Goal: Transaction & Acquisition: Purchase product/service

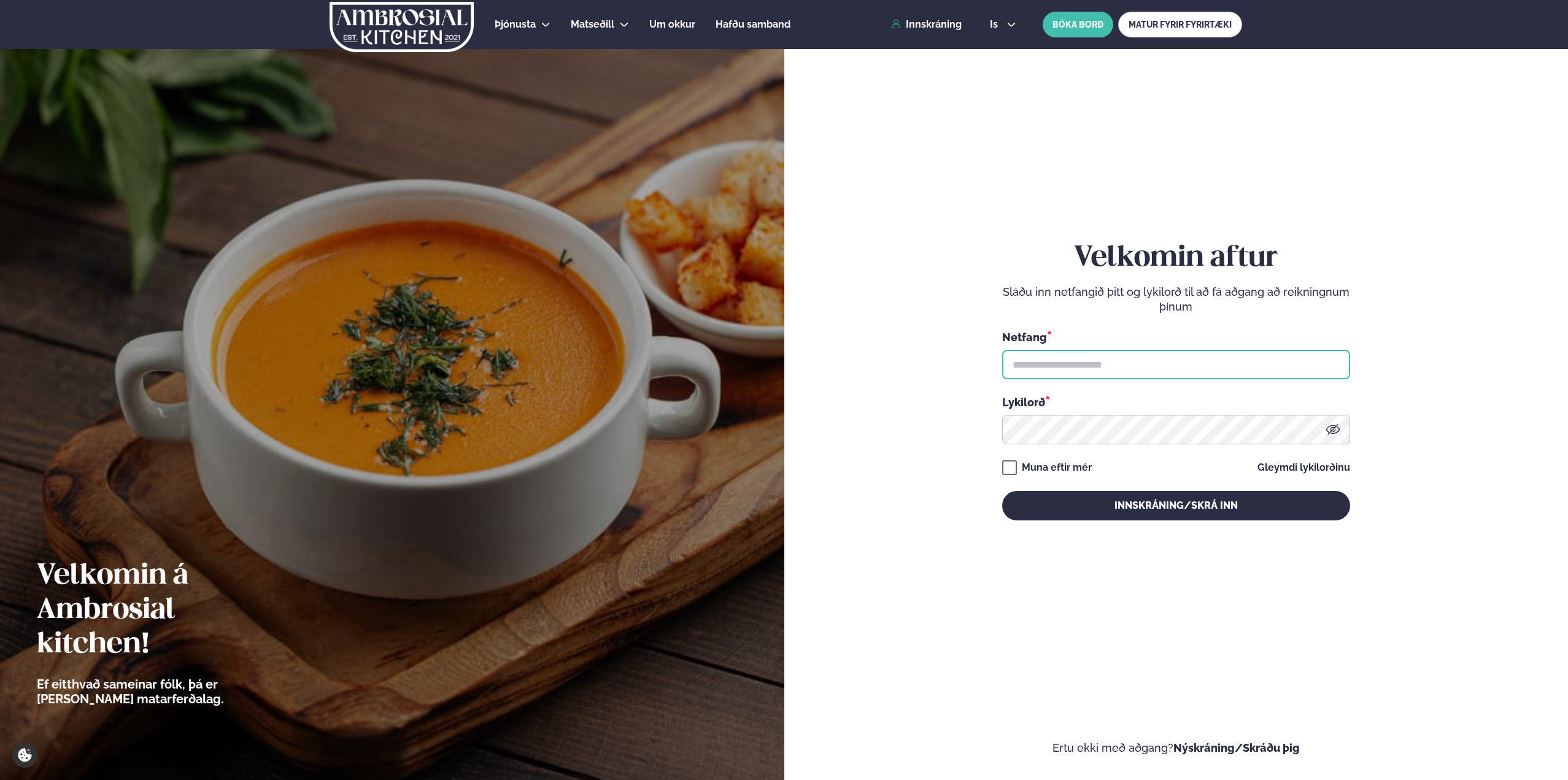
click at [1071, 358] on input "text" at bounding box center [1176, 364] width 348 height 29
type input "**********"
click at [1002, 491] on button "Innskráning/Skrá inn" at bounding box center [1176, 505] width 348 height 29
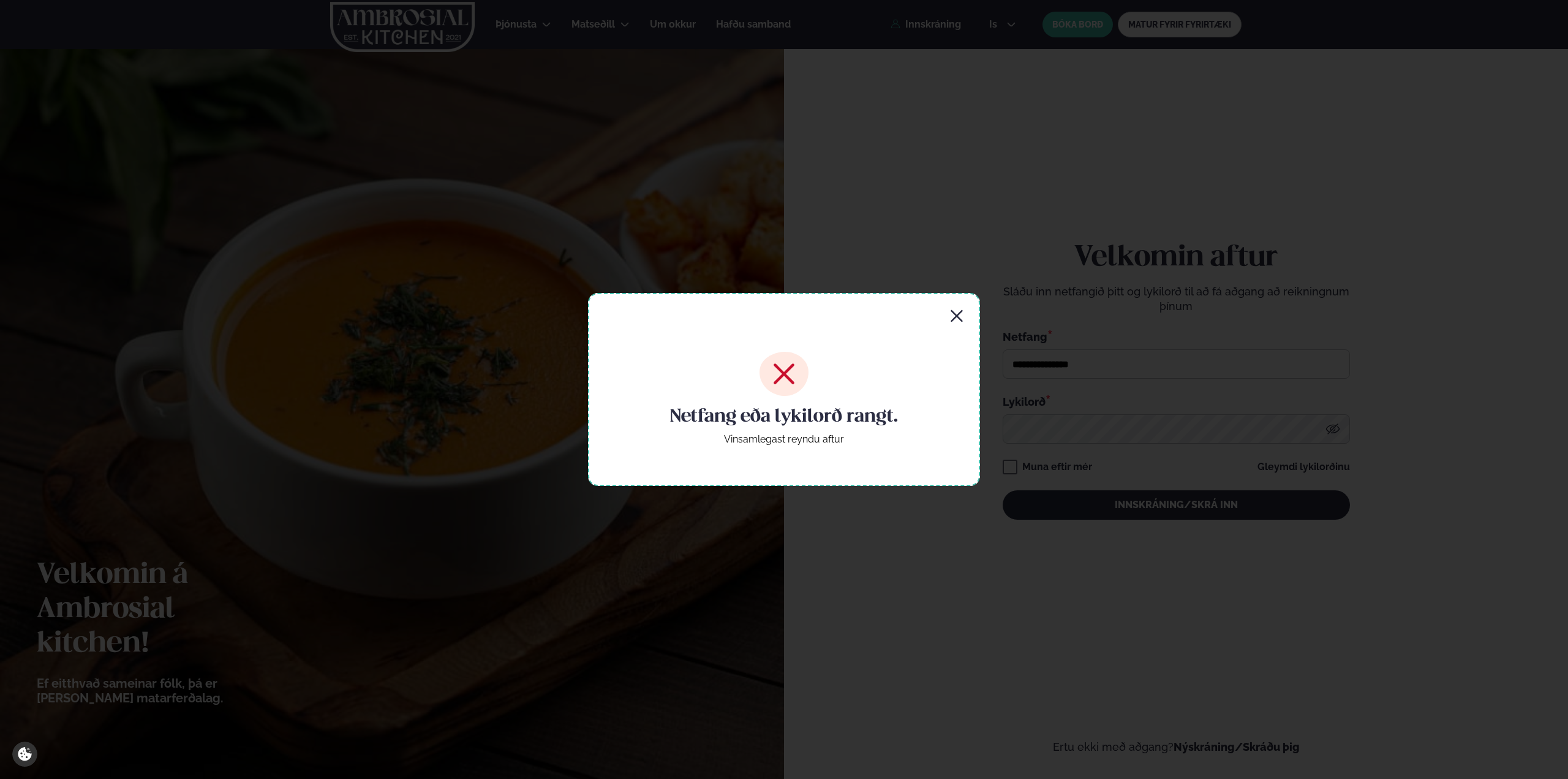
click at [966, 311] on div "Netfang eða lykilorð rangt. Vinsamlegast reyndu aftur" at bounding box center [784, 389] width 392 height 193
click at [963, 318] on icon "button" at bounding box center [956, 316] width 15 height 15
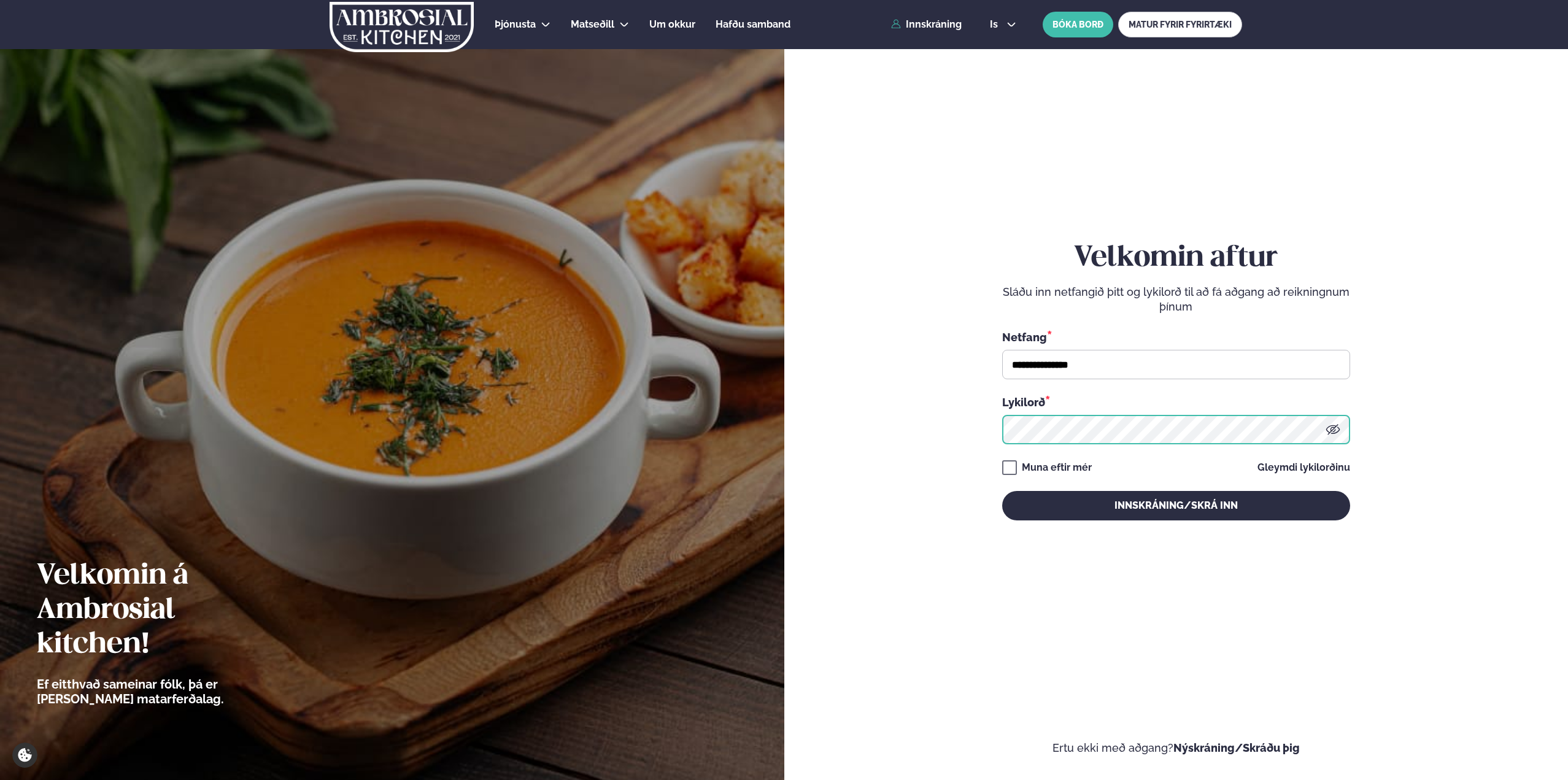
click at [898, 433] on form "**********" at bounding box center [1176, 393] width 711 height 724
click at [1002, 491] on button "Innskráning/Skrá inn" at bounding box center [1176, 505] width 348 height 29
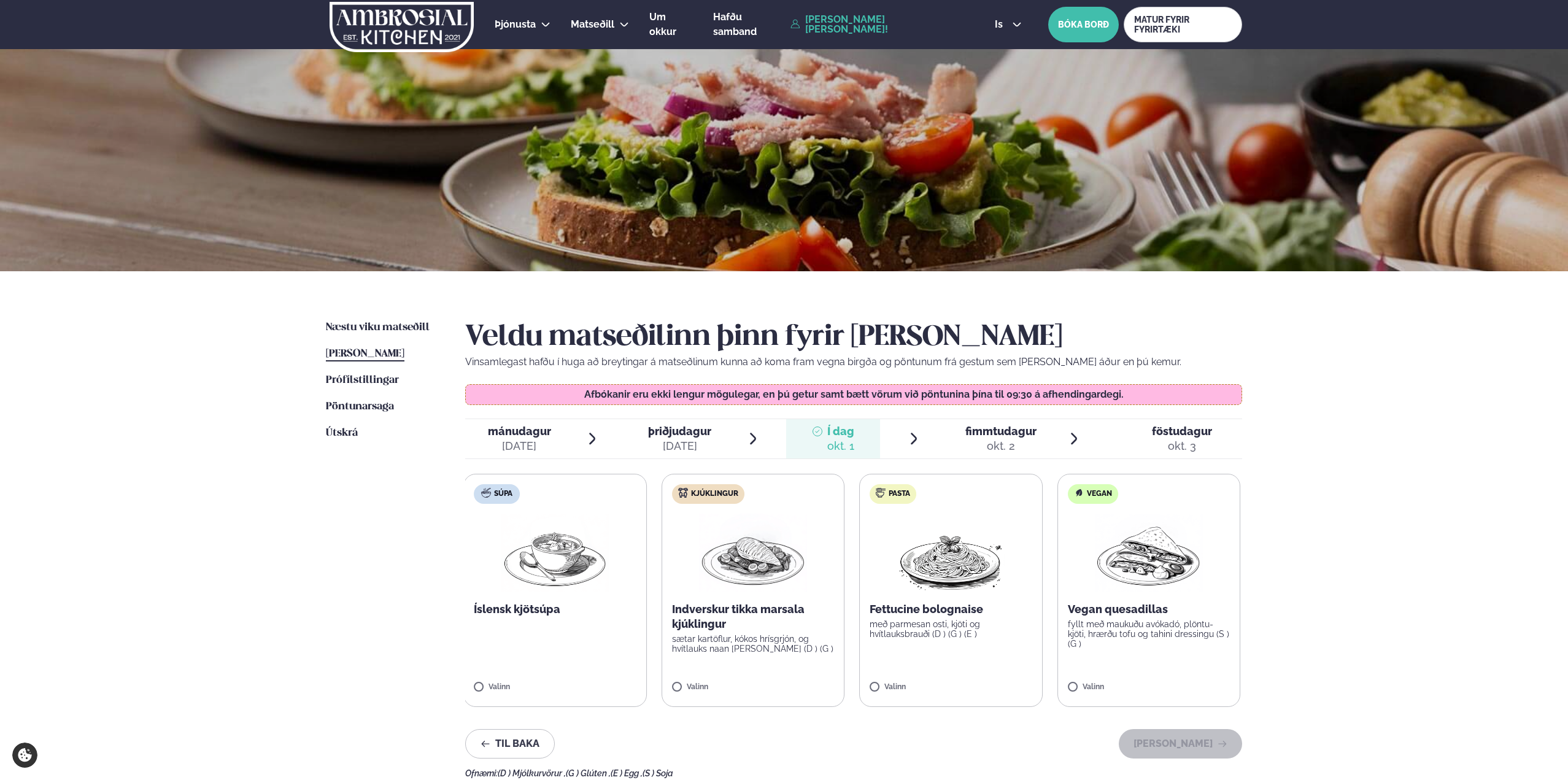
click at [867, 695] on label "Pasta Fettucine bolognaise með parmesan osti, kjöti og hvítlauksbrauði (D ) (G …" at bounding box center [951, 590] width 184 height 233
click at [871, 691] on label "Pasta Fettucine bolognaise með parmesan osti, kjöti og hvítlauksbrauði (D ) (G …" at bounding box center [952, 590] width 184 height 233
click at [1192, 747] on button "[PERSON_NAME]" at bounding box center [1181, 743] width 124 height 29
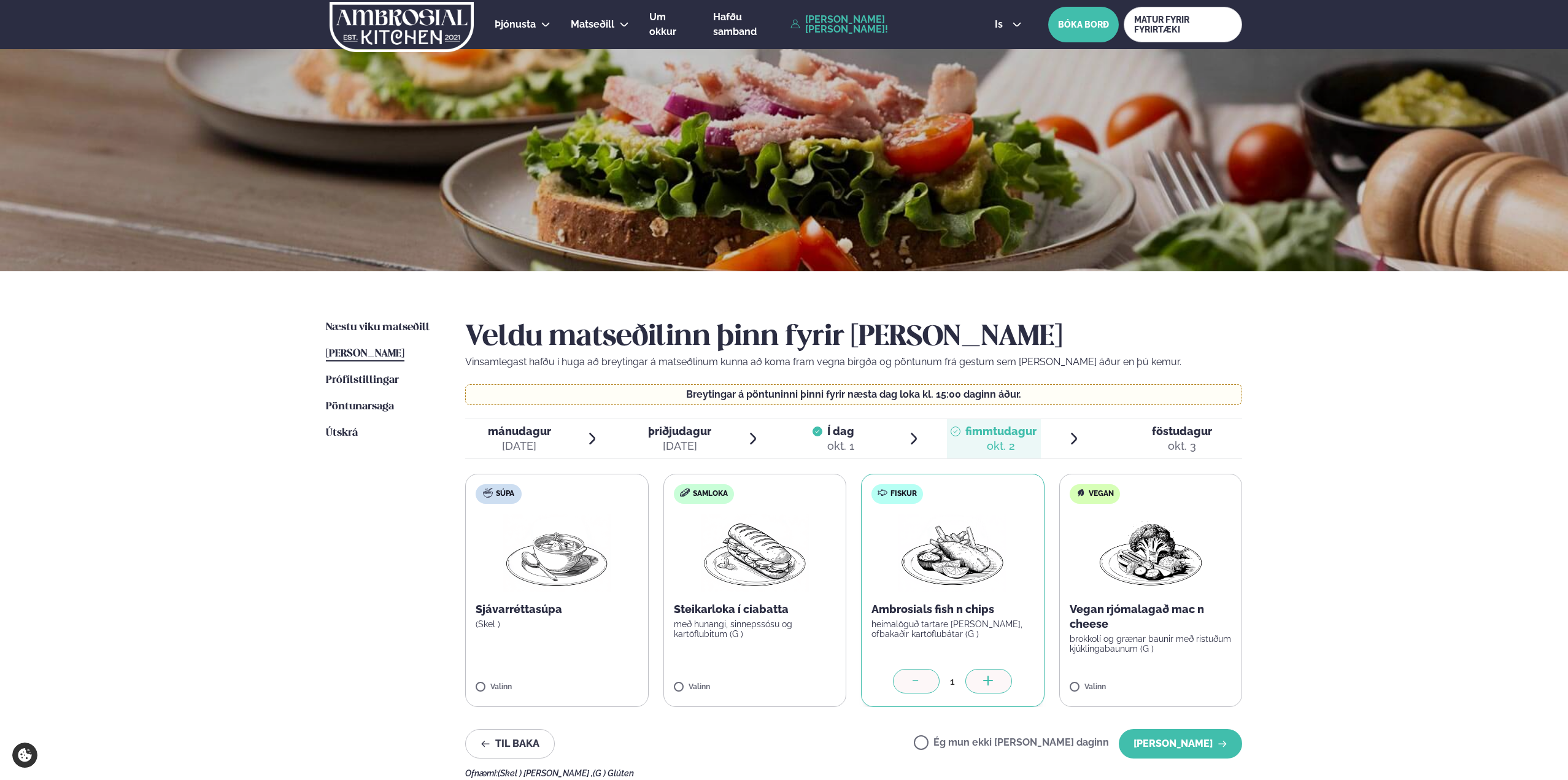
click at [1155, 727] on div "Veldu matseðilinn þinn fyrir [PERSON_NAME] Vinsamlegast hafðu í huga að breytin…" at bounding box center [854, 549] width 777 height 458
click at [1179, 752] on button "[PERSON_NAME]" at bounding box center [1181, 743] width 124 height 29
